Goal: Task Accomplishment & Management: Use online tool/utility

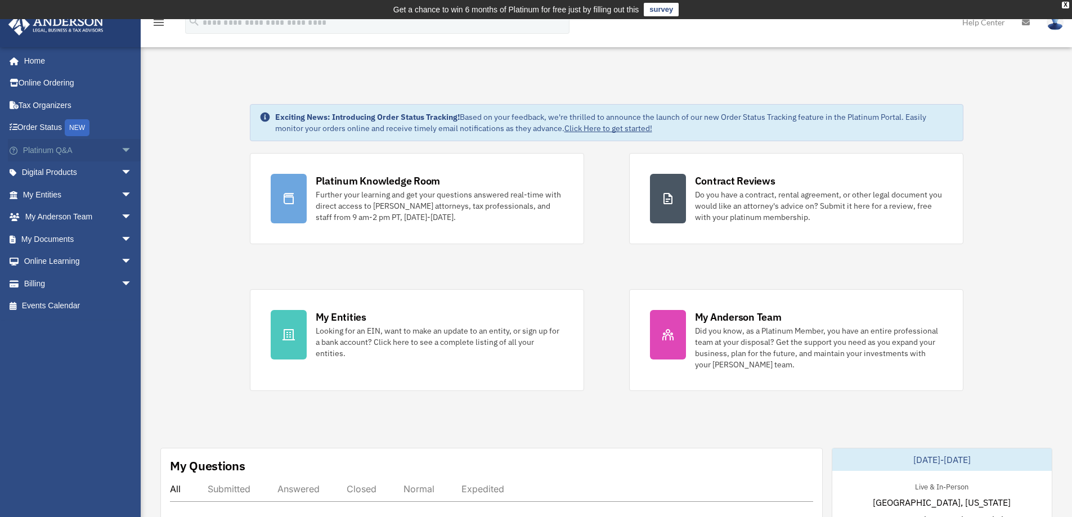
click at [121, 151] on span "arrow_drop_down" at bounding box center [132, 150] width 23 height 23
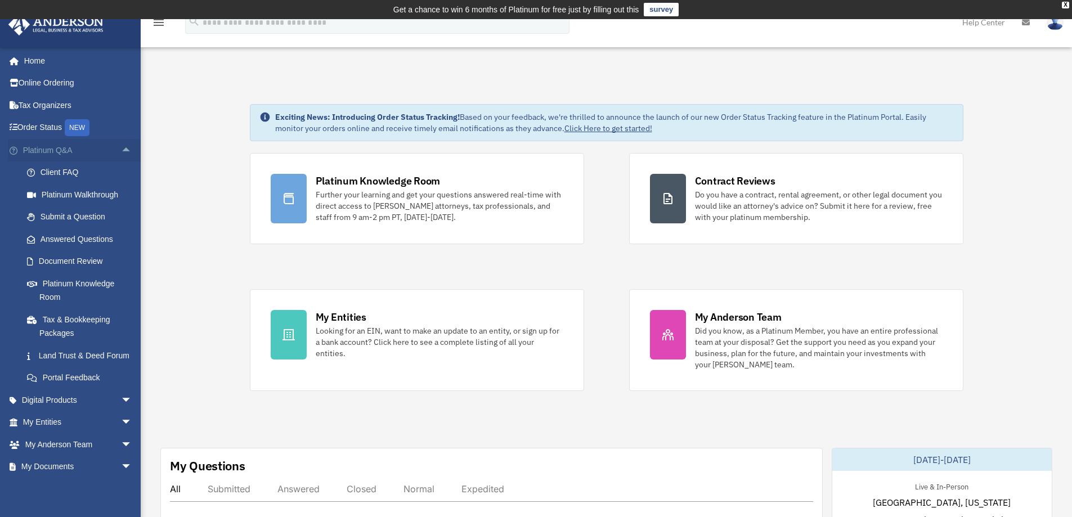
click at [121, 151] on span "arrow_drop_up" at bounding box center [132, 150] width 23 height 23
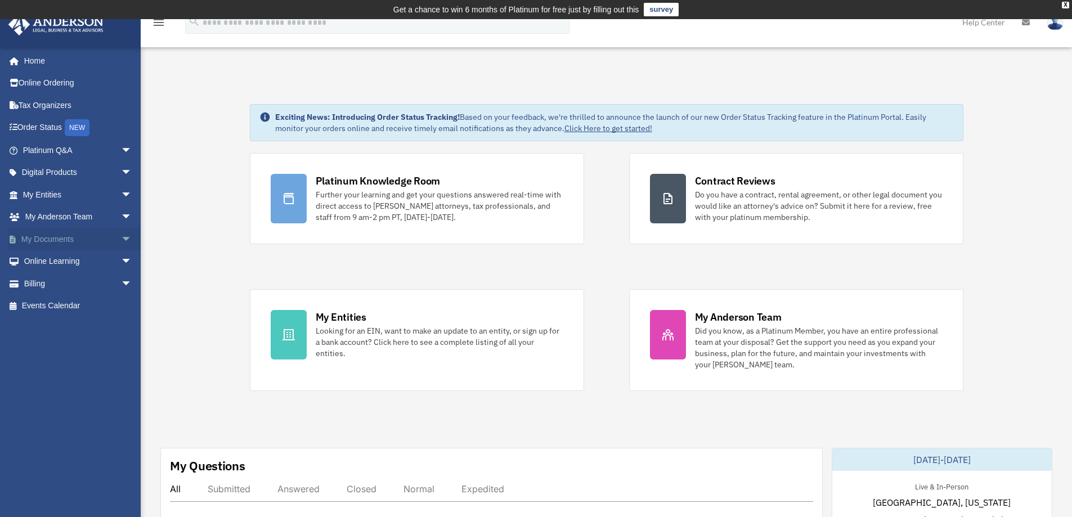
click at [121, 242] on span "arrow_drop_down" at bounding box center [132, 239] width 23 height 23
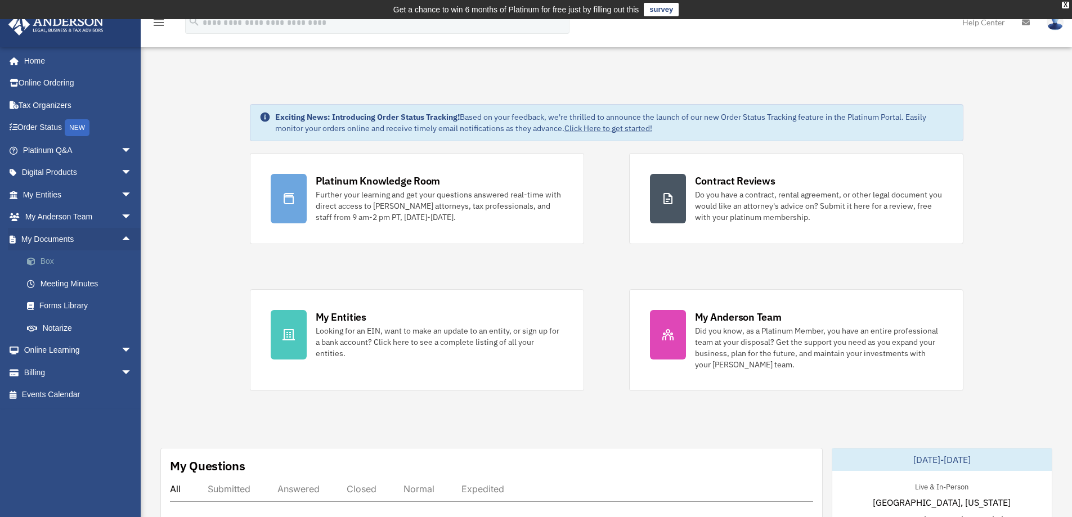
click at [61, 264] on link "Box" at bounding box center [82, 261] width 133 height 23
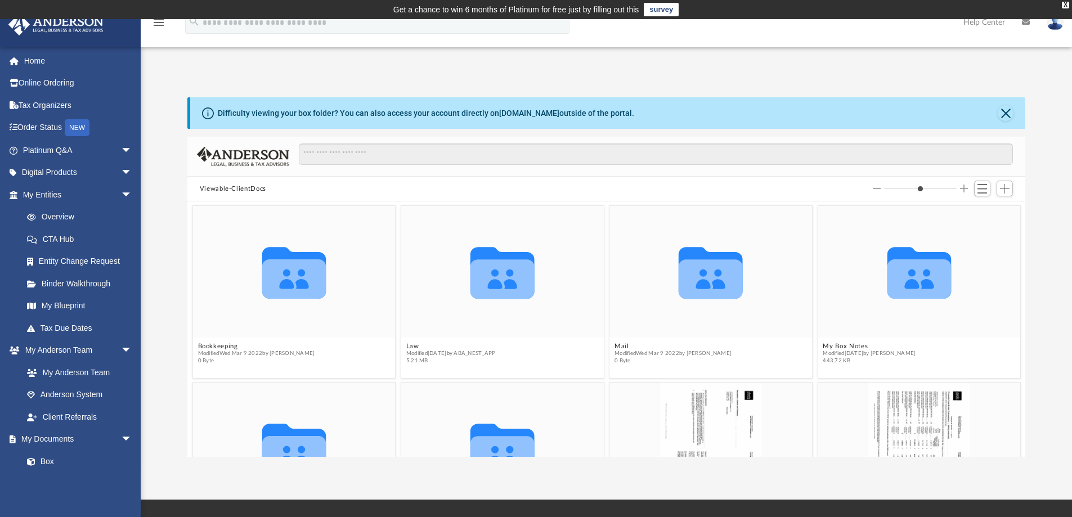
scroll to position [248, 829]
click at [1005, 188] on span "Add" at bounding box center [1005, 189] width 10 height 10
click at [981, 212] on li "Upload" at bounding box center [988, 211] width 36 height 12
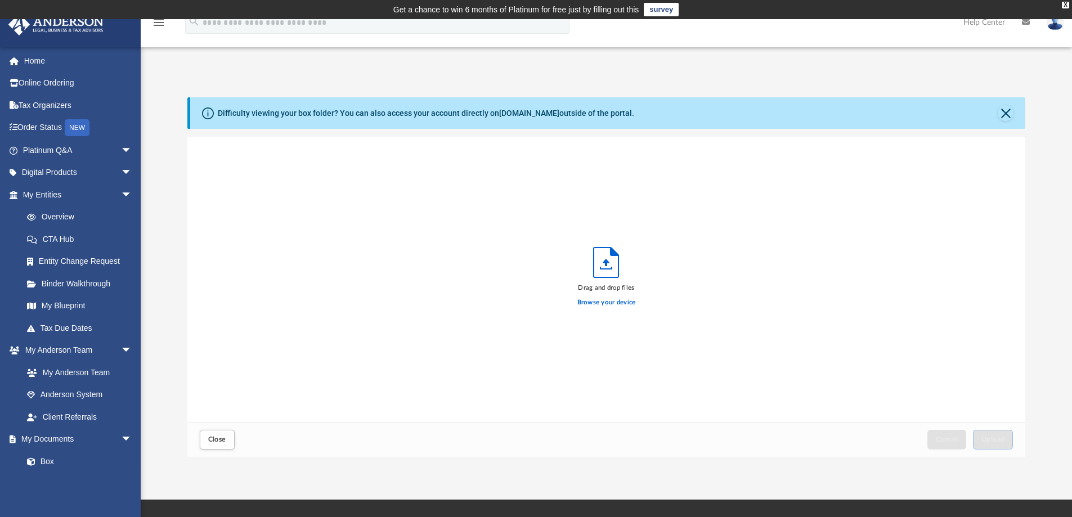
scroll to position [277, 829]
click at [617, 305] on label "Browse your device" at bounding box center [606, 303] width 59 height 10
click at [0, 0] on input "Browse your device" at bounding box center [0, 0] width 0 height 0
click at [996, 441] on span "Upload" at bounding box center [993, 439] width 24 height 7
click at [1053, 25] on img at bounding box center [1054, 22] width 17 height 16
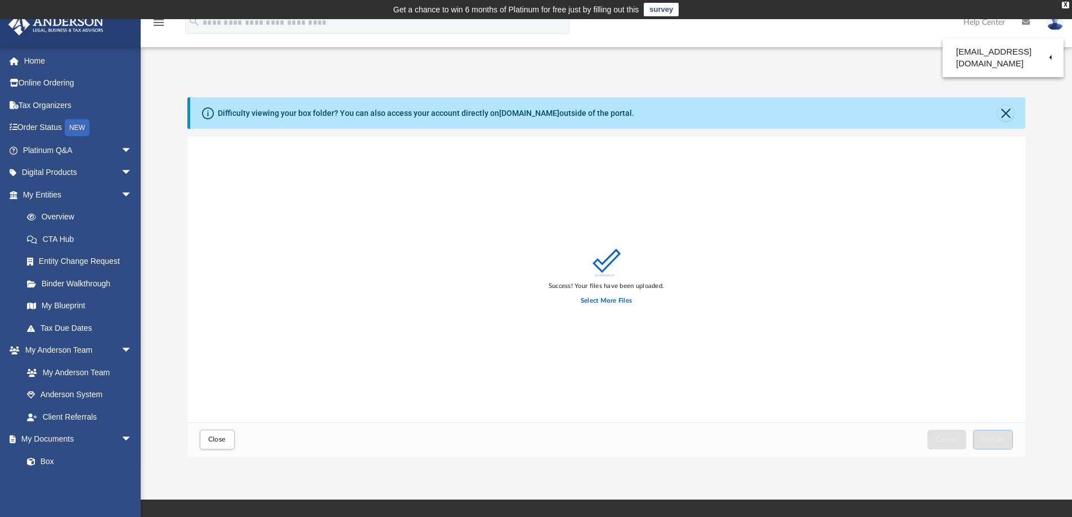
click at [1053, 25] on img at bounding box center [1054, 22] width 17 height 16
click at [854, 100] on link "Logout" at bounding box center [886, 98] width 113 height 23
